Goal: Transaction & Acquisition: Purchase product/service

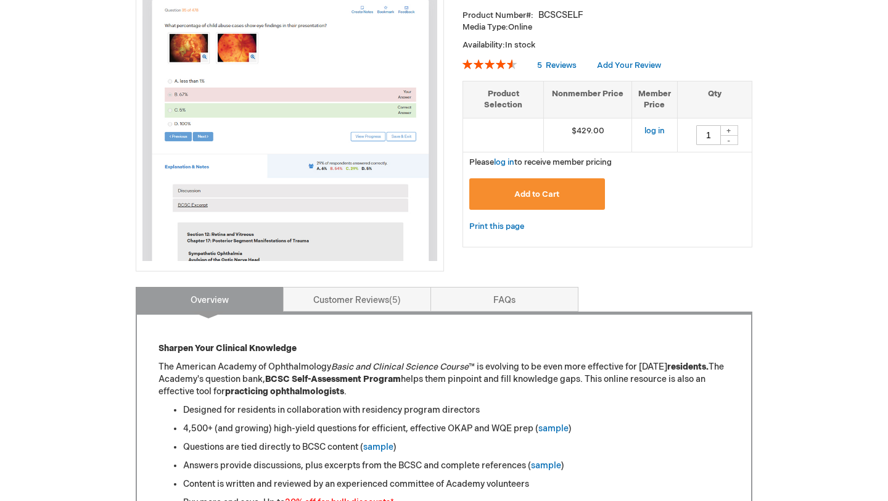
scroll to position [272, 0]
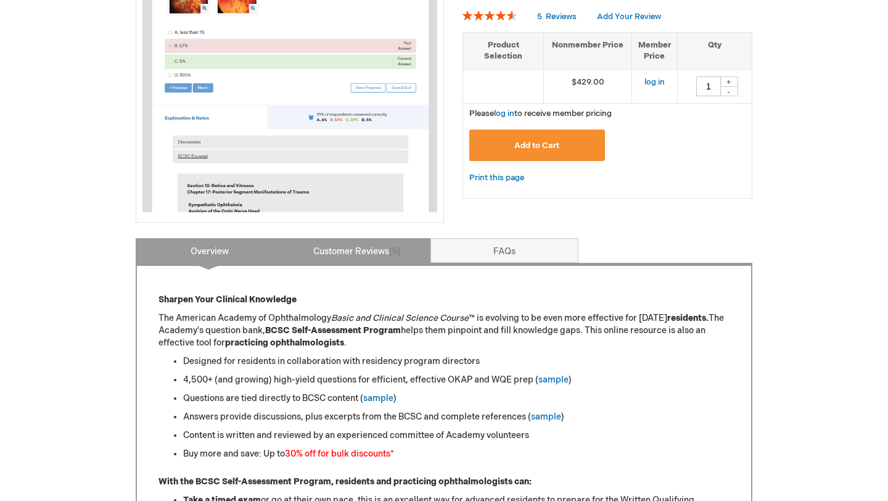
click at [389, 249] on link "Customer Reviews 5" at bounding box center [357, 250] width 148 height 25
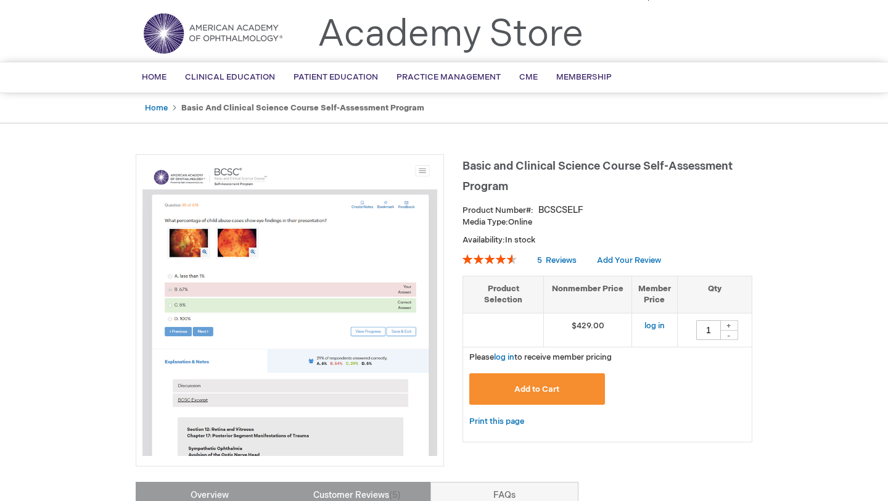
scroll to position [25, 0]
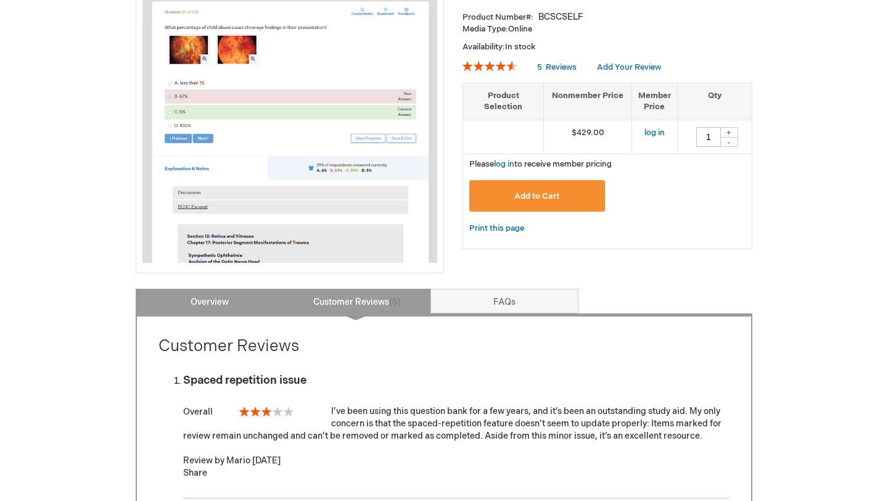
click at [227, 299] on link "Overview" at bounding box center [210, 301] width 148 height 25
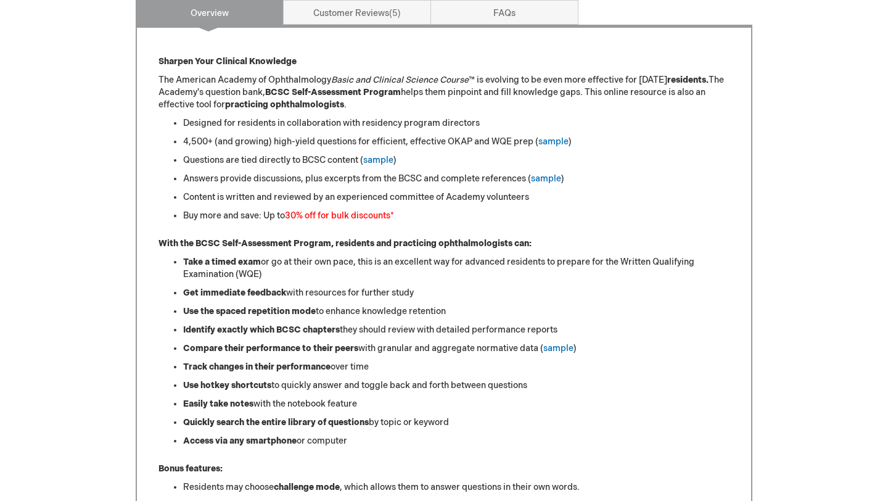
scroll to position [0, 0]
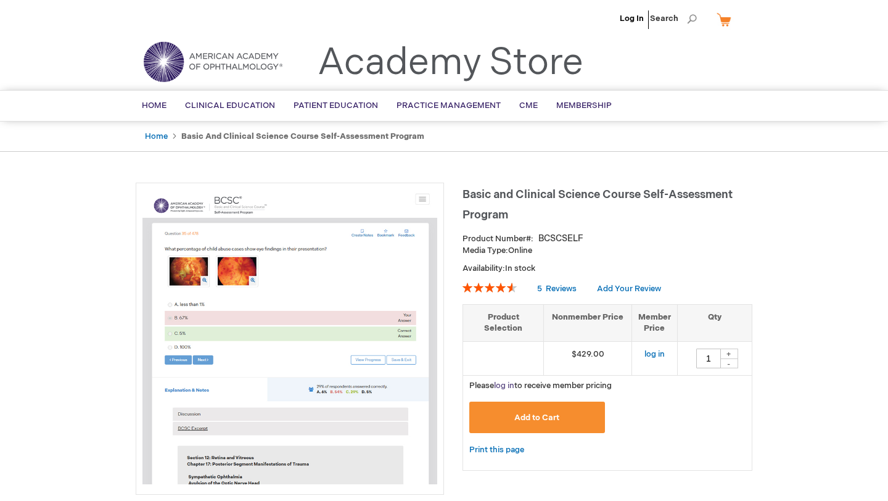
click at [500, 383] on link "log in" at bounding box center [504, 385] width 20 height 10
click at [498, 348] on td at bounding box center [503, 358] width 81 height 34
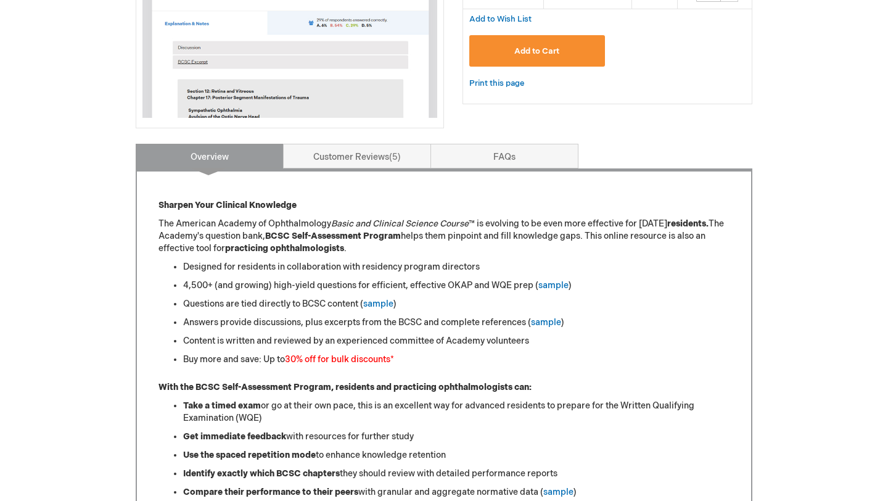
scroll to position [369, 0]
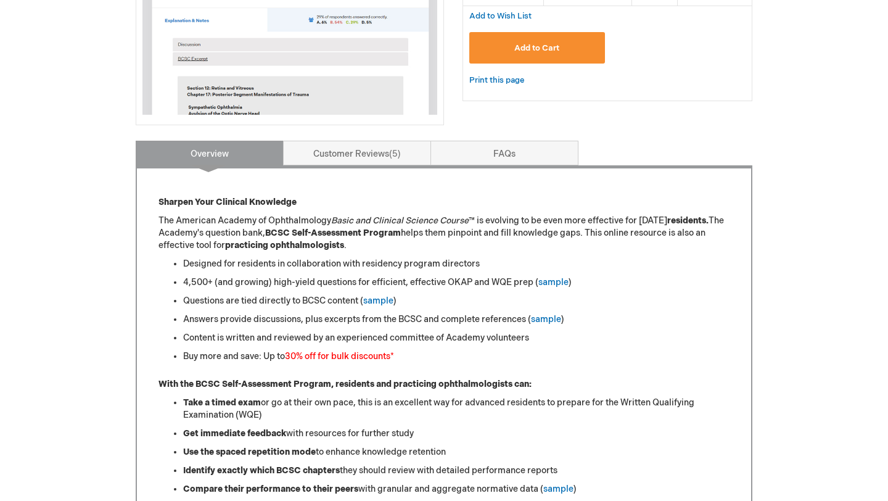
click at [332, 361] on font "30% off for bulk discounts" at bounding box center [337, 356] width 105 height 10
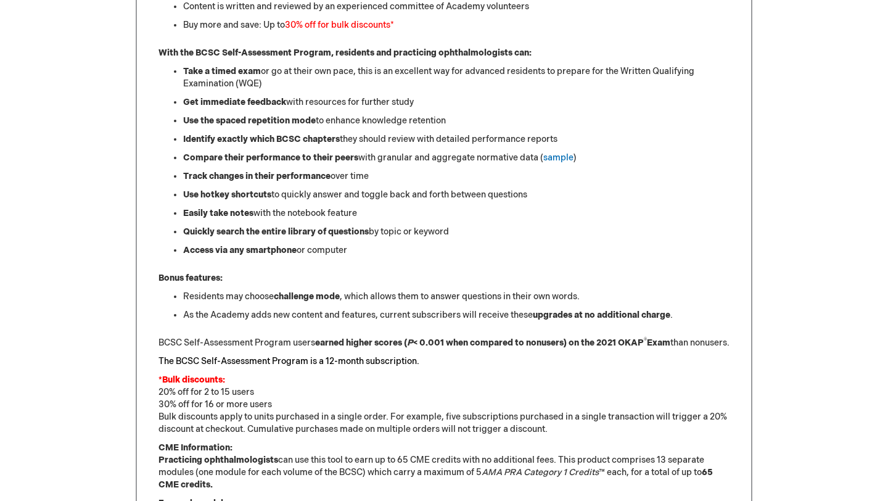
scroll to position [701, 0]
click at [175, 384] on font "*Bulk discounts:" at bounding box center [191, 379] width 67 height 10
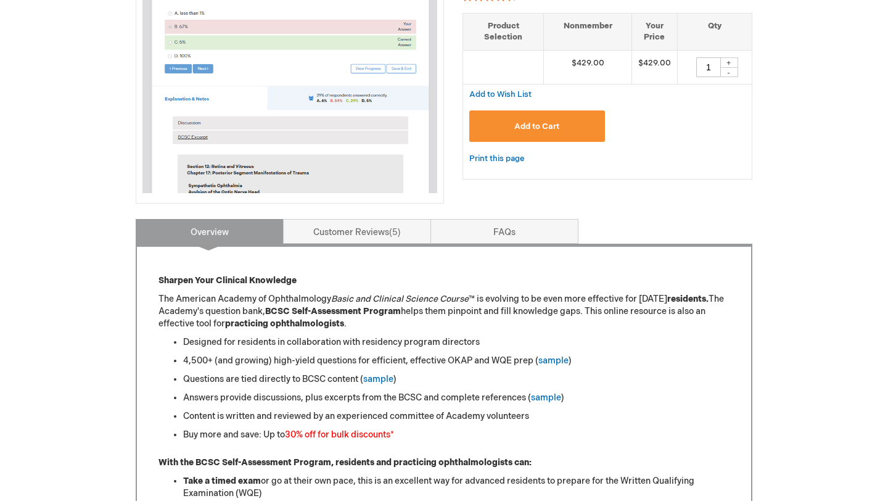
scroll to position [100, 0]
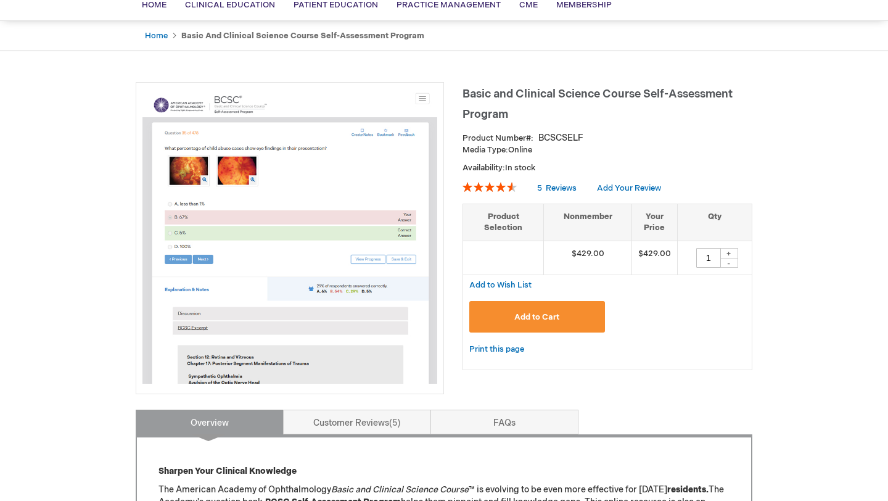
click at [728, 250] on div "+" at bounding box center [728, 253] width 18 height 10
type input "2"
click at [695, 326] on div "Add to Cart" at bounding box center [607, 321] width 276 height 41
click at [560, 310] on button "Add to Cart" at bounding box center [537, 316] width 136 height 31
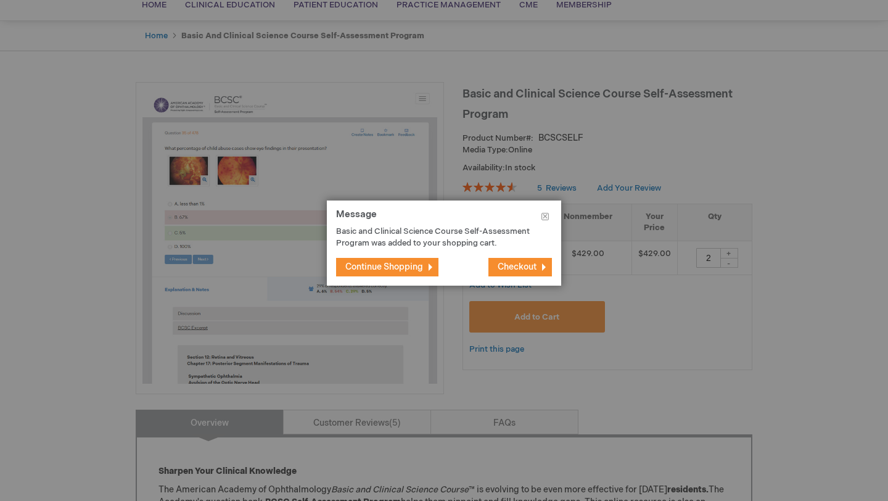
click at [540, 271] on button "Checkout" at bounding box center [520, 267] width 64 height 18
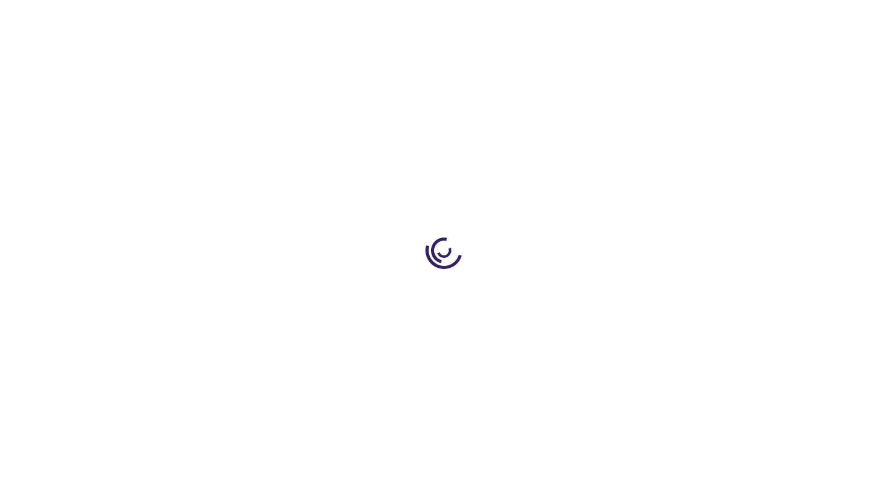
select select "AU"
select select "619"
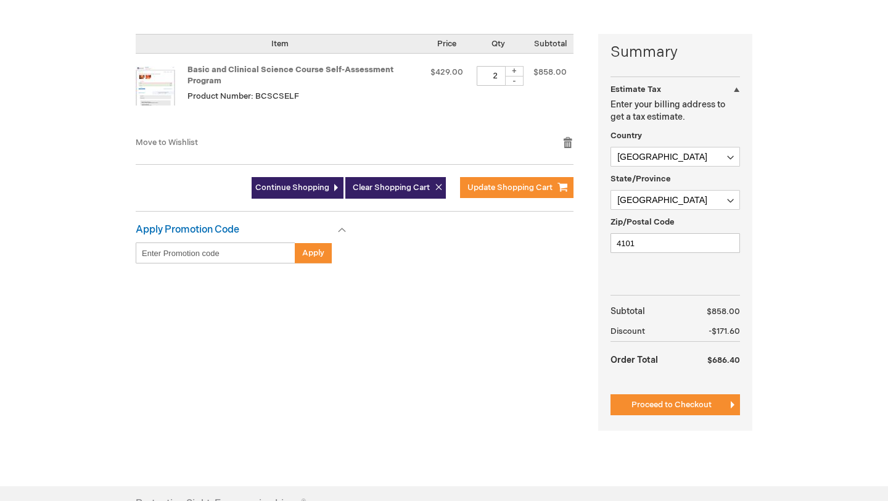
scroll to position [278, 0]
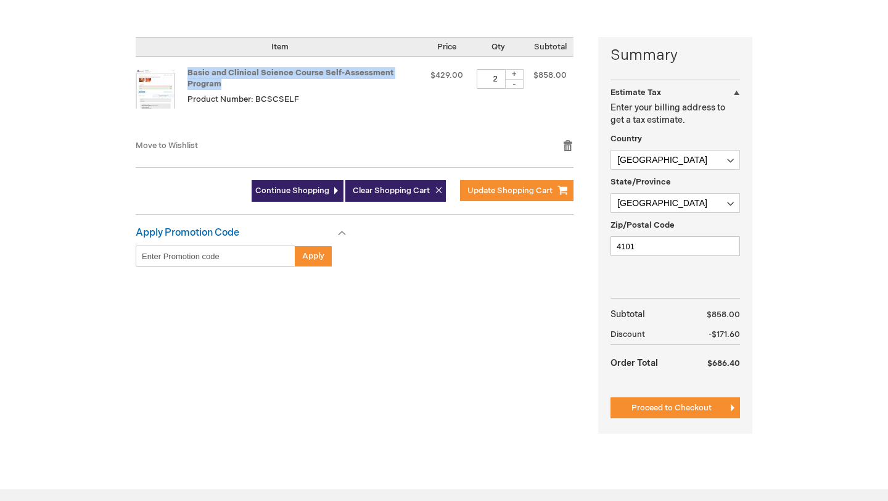
drag, startPoint x: 234, startPoint y: 82, endPoint x: 186, endPoint y: 73, distance: 49.5
click at [186, 73] on td "Basic and Clinical Science Course Self-Assessment Program Product Number: BCSCS…" at bounding box center [280, 98] width 288 height 83
copy td "Basic and Clinical Science Course Self-Assessment Program"
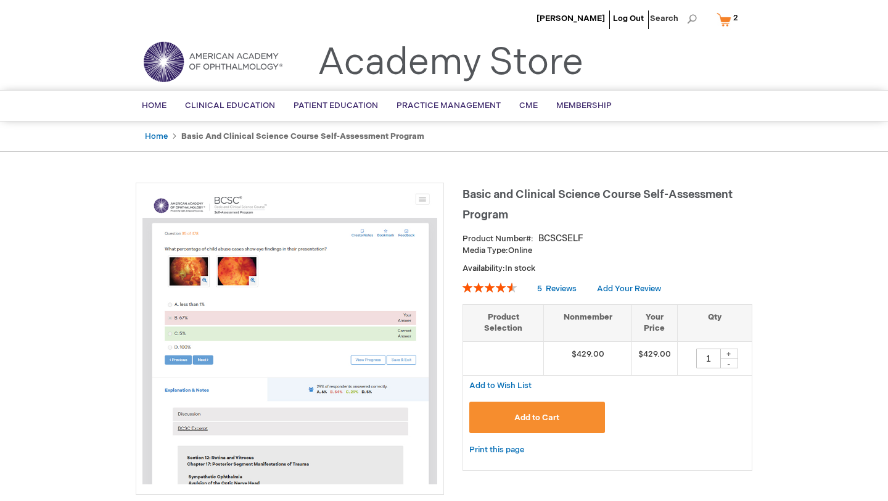
type input "1"
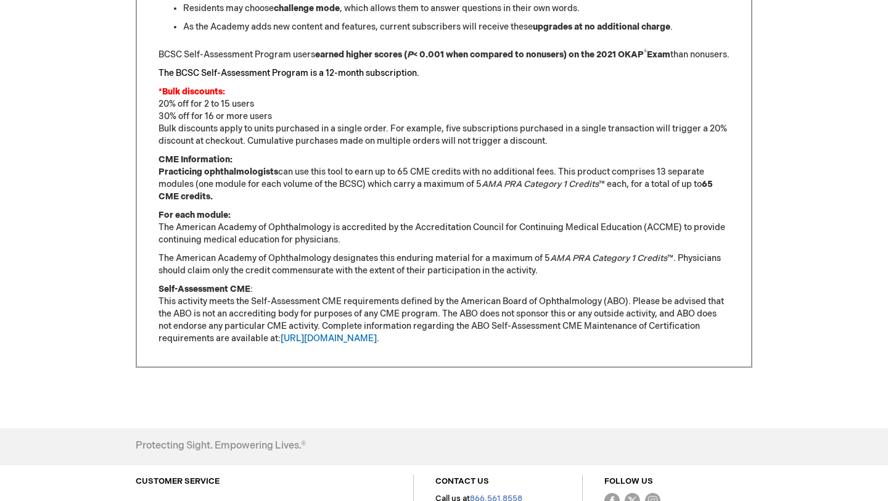
scroll to position [1041, 0]
